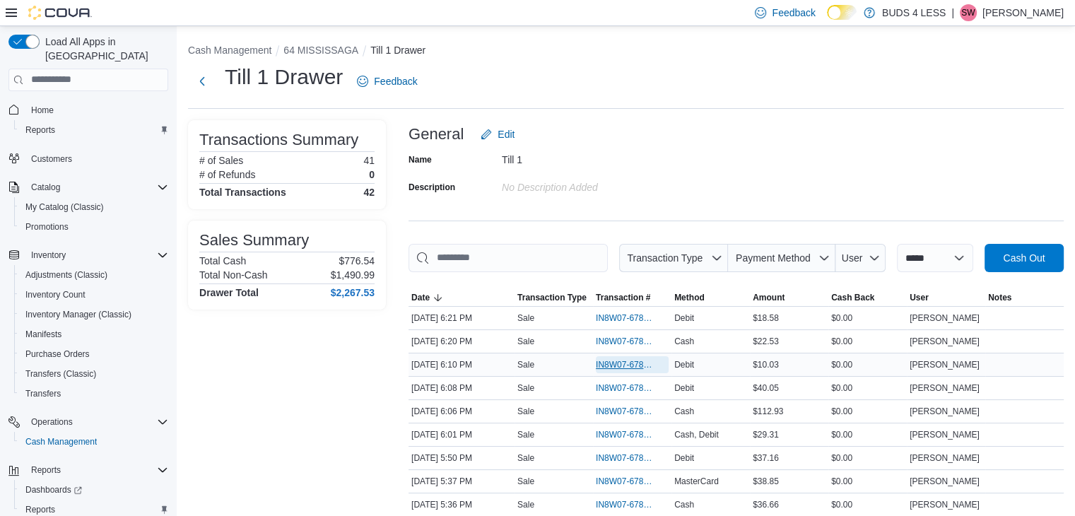
click at [627, 363] on span "IN8W07-678168" at bounding box center [625, 364] width 59 height 11
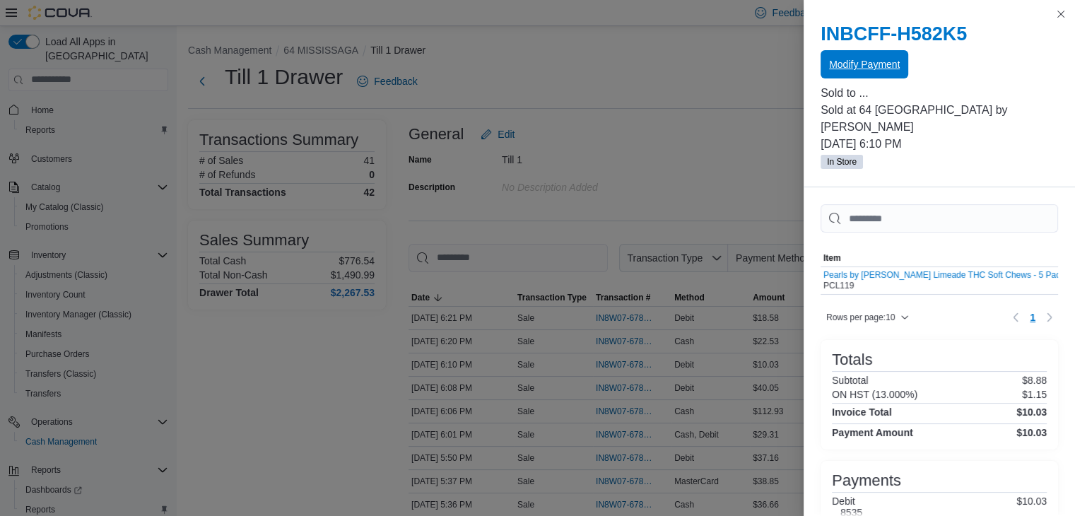
click at [876, 61] on span "Modify Payment" at bounding box center [864, 64] width 71 height 14
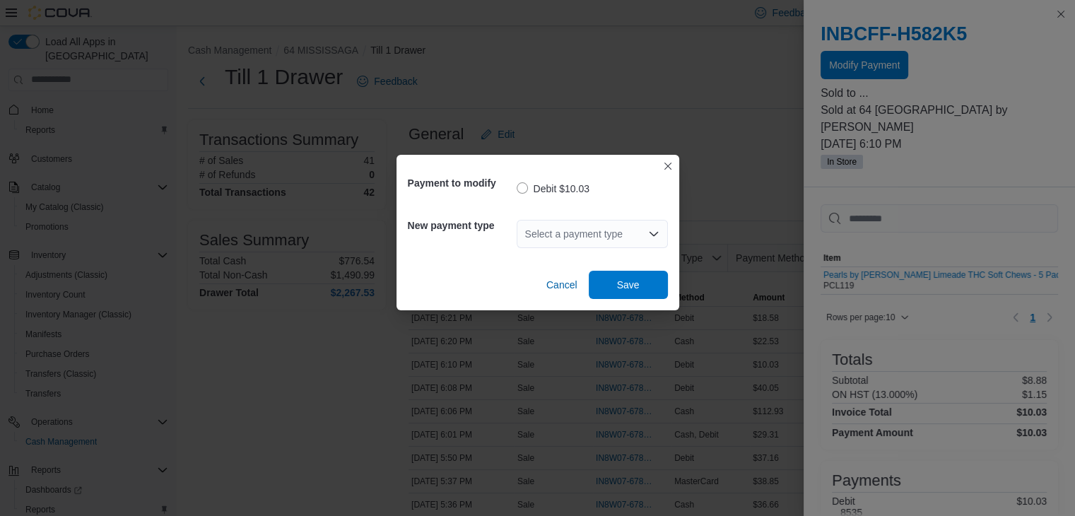
click at [651, 230] on icon "Open list of options" at bounding box center [653, 233] width 11 height 11
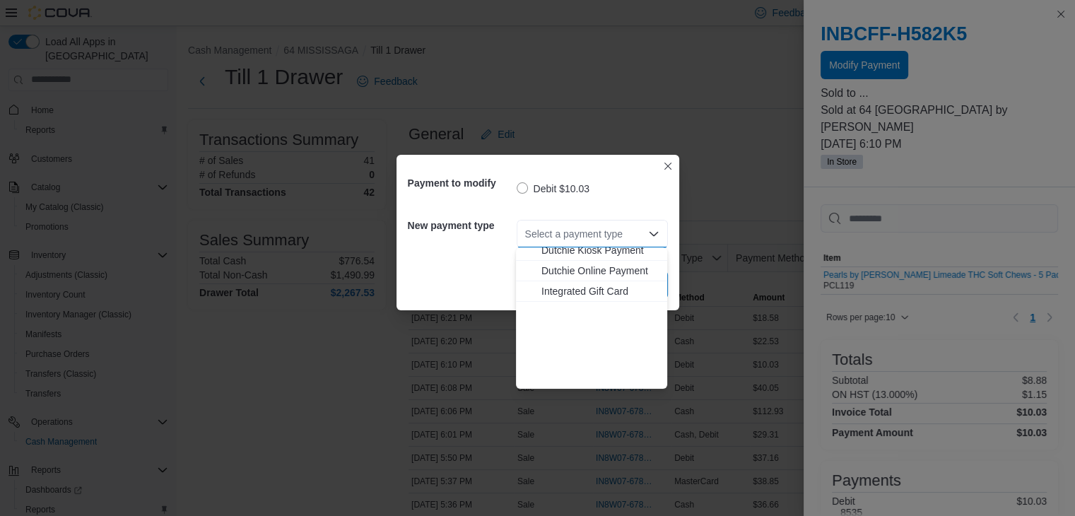
scroll to position [187, 0]
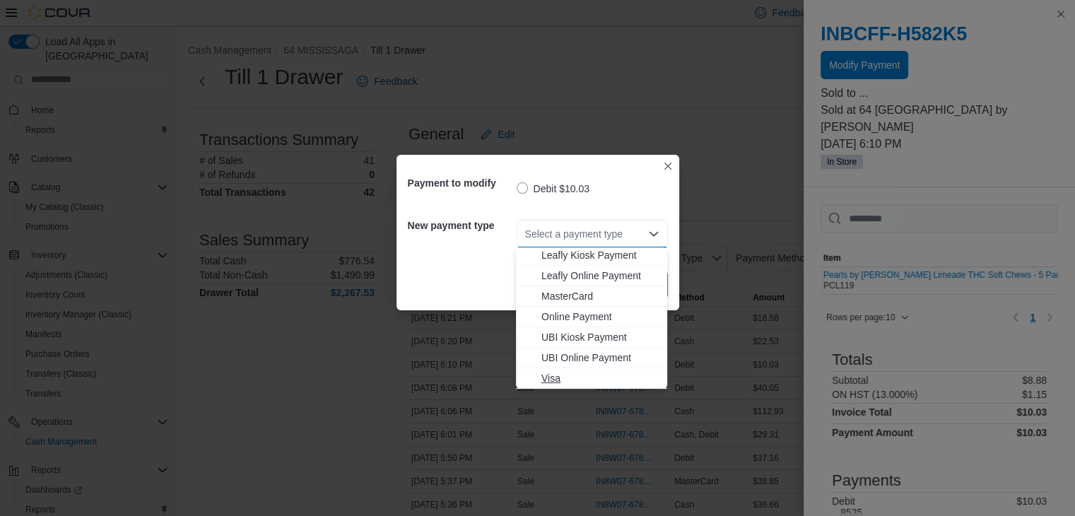
click at [560, 382] on span "Visa" at bounding box center [599, 378] width 117 height 14
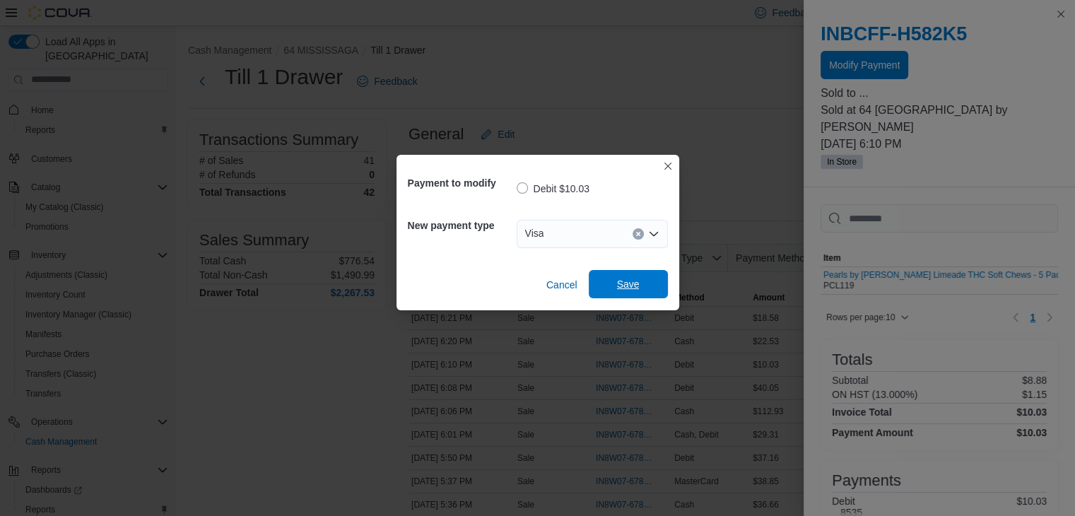
click at [626, 286] on span "Save" at bounding box center [628, 284] width 23 height 14
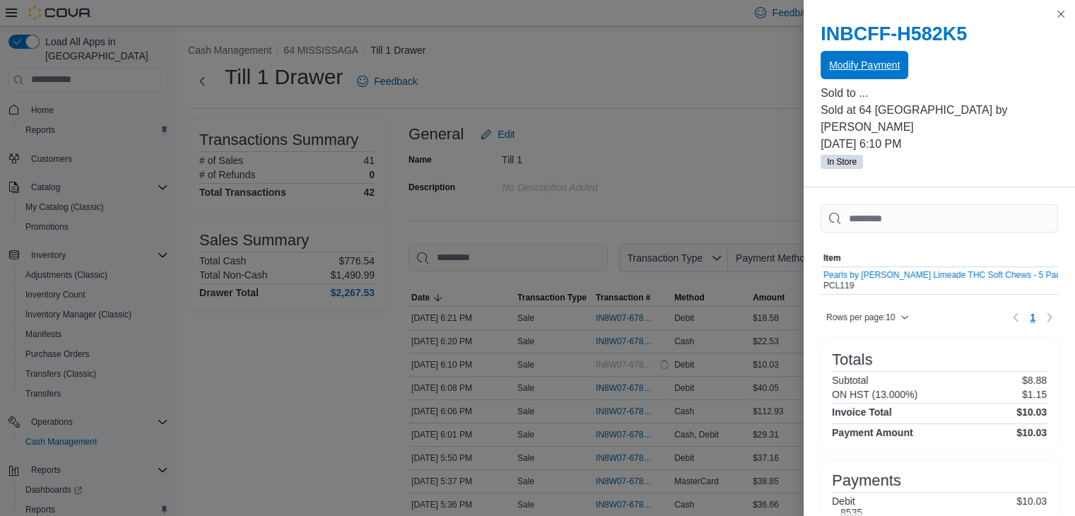
scroll to position [0, 0]
